Goal: Check status: Check status

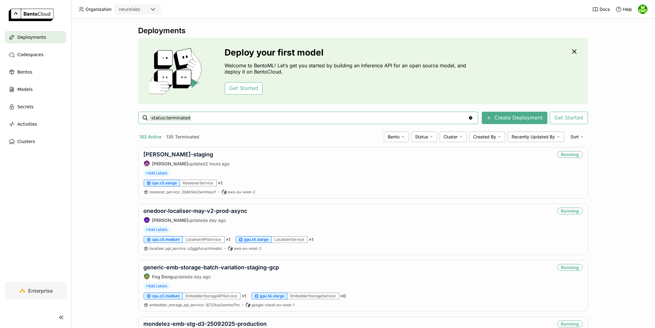
click at [199, 117] on input "-status:terminated" at bounding box center [309, 118] width 319 height 10
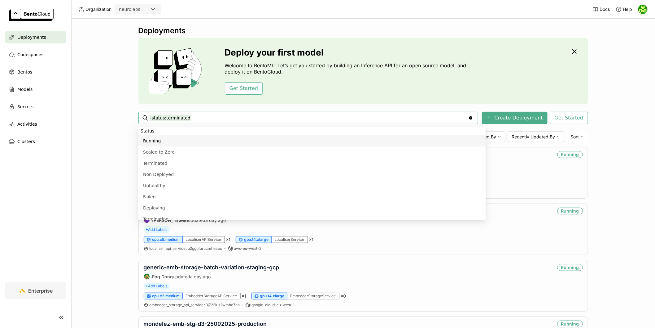
drag, startPoint x: 209, startPoint y: 117, endPoint x: 133, endPoint y: 115, distance: 76.9
click at [133, 115] on div "Deployments Deploy your first model Welcome to BentoML! Let’s get you started b…" at bounding box center [363, 173] width 584 height 309
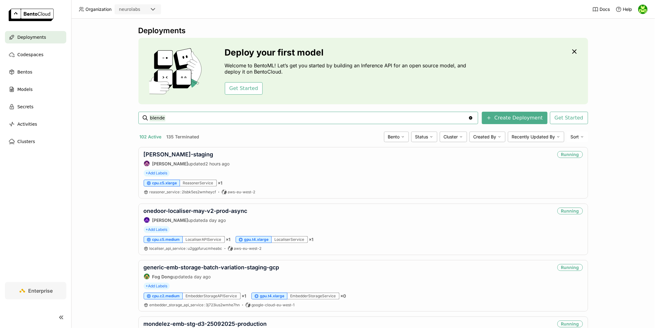
type input "blender"
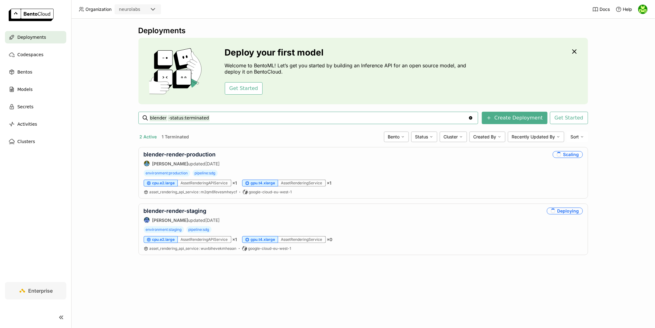
click at [163, 133] on button "1 Terminated" at bounding box center [176, 137] width 30 height 8
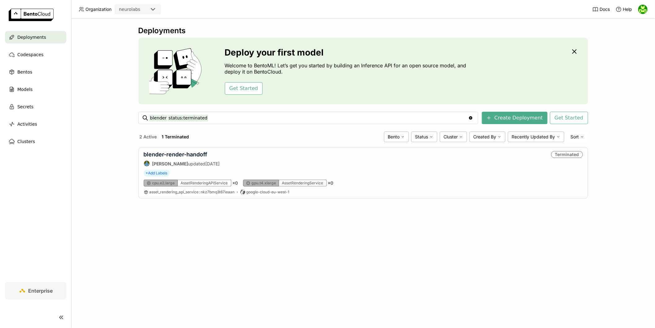
click at [152, 135] on button "2 Active" at bounding box center [149, 137] width 20 height 8
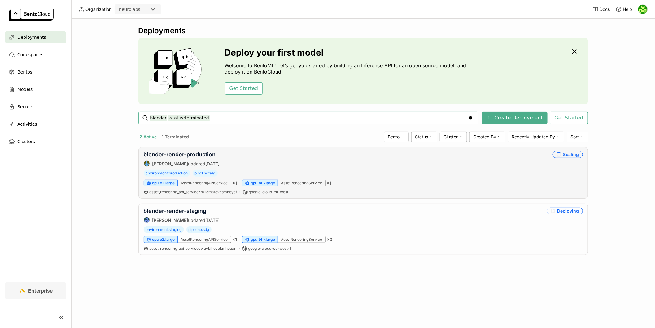
click at [276, 153] on div "blender-render-production [PERSON_NAME] updated [DATE] Scaling" at bounding box center [363, 158] width 439 height 15
click at [247, 156] on div "blender-render-production [PERSON_NAME] updated [DATE] Scaling" at bounding box center [363, 158] width 439 height 15
click at [207, 158] on div "blender-render-production [PERSON_NAME] updated [DATE]" at bounding box center [182, 158] width 76 height 15
click at [198, 155] on link "blender-render-production" at bounding box center [180, 154] width 72 height 7
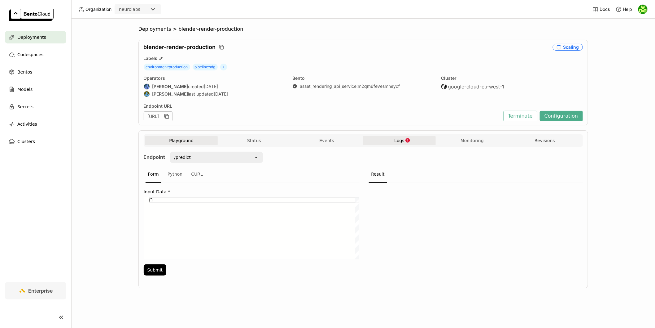
click at [389, 141] on button "Logs" at bounding box center [399, 140] width 73 height 9
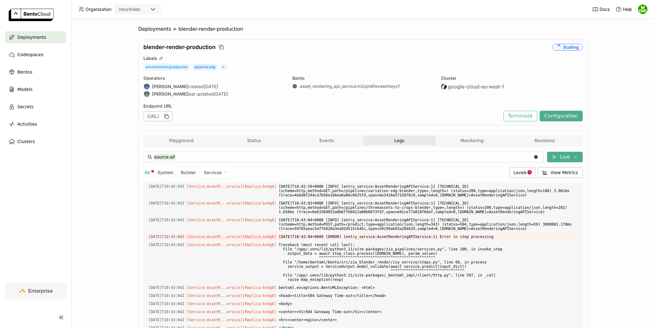
scroll to position [66, 0]
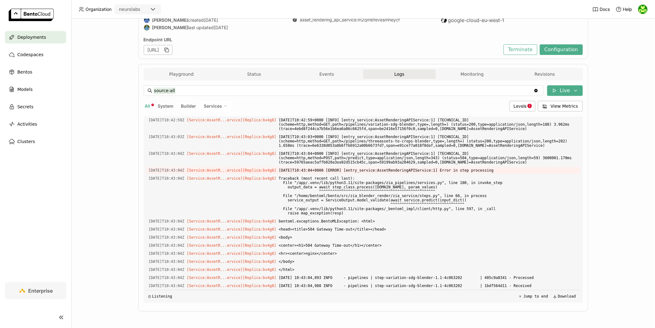
click at [149, 106] on span "All" at bounding box center [148, 105] width 6 height 5
click at [33, 33] on span "Deployments" at bounding box center [31, 36] width 29 height 7
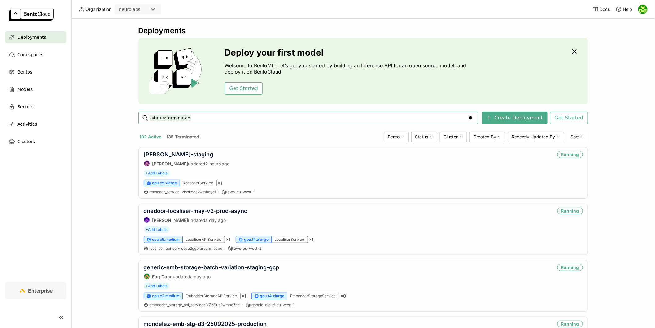
click at [206, 115] on input "-status:terminated" at bounding box center [309, 118] width 319 height 10
drag, startPoint x: 208, startPoint y: 119, endPoint x: 96, endPoint y: 111, distance: 112.8
click at [96, 111] on div "Deployments Deploy your first model Welcome to BentoML! Let’s get you started b…" at bounding box center [363, 173] width 584 height 309
type input "blnder"
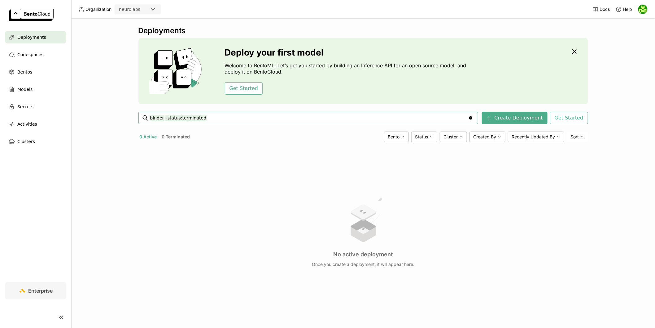
drag, startPoint x: 194, startPoint y: 119, endPoint x: 104, endPoint y: 117, distance: 89.6
click at [104, 117] on div "Deployments Deploy your first model Welcome to BentoML! Let’s get you started b…" at bounding box center [363, 173] width 584 height 309
type input "blender"
